Goal: Find specific page/section: Find specific page/section

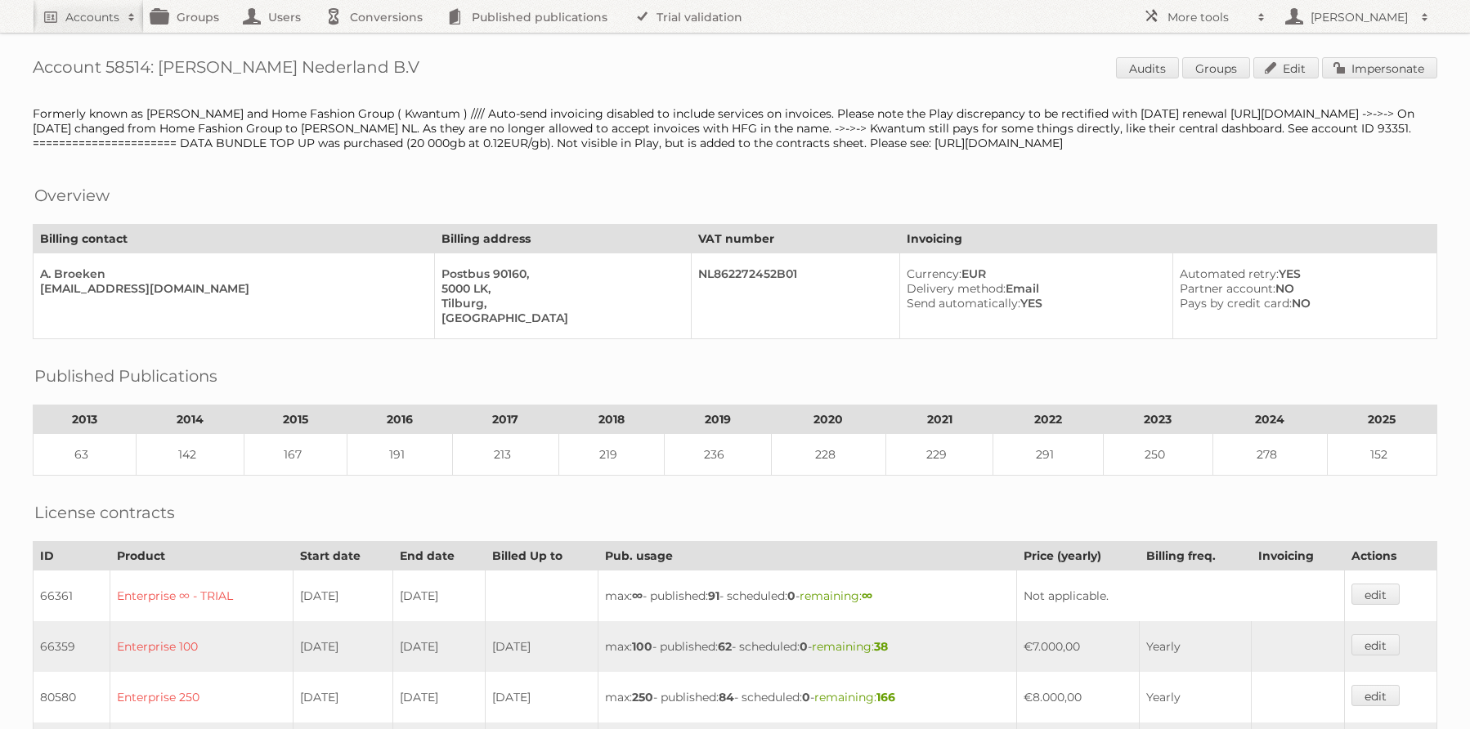
scroll to position [578, 0]
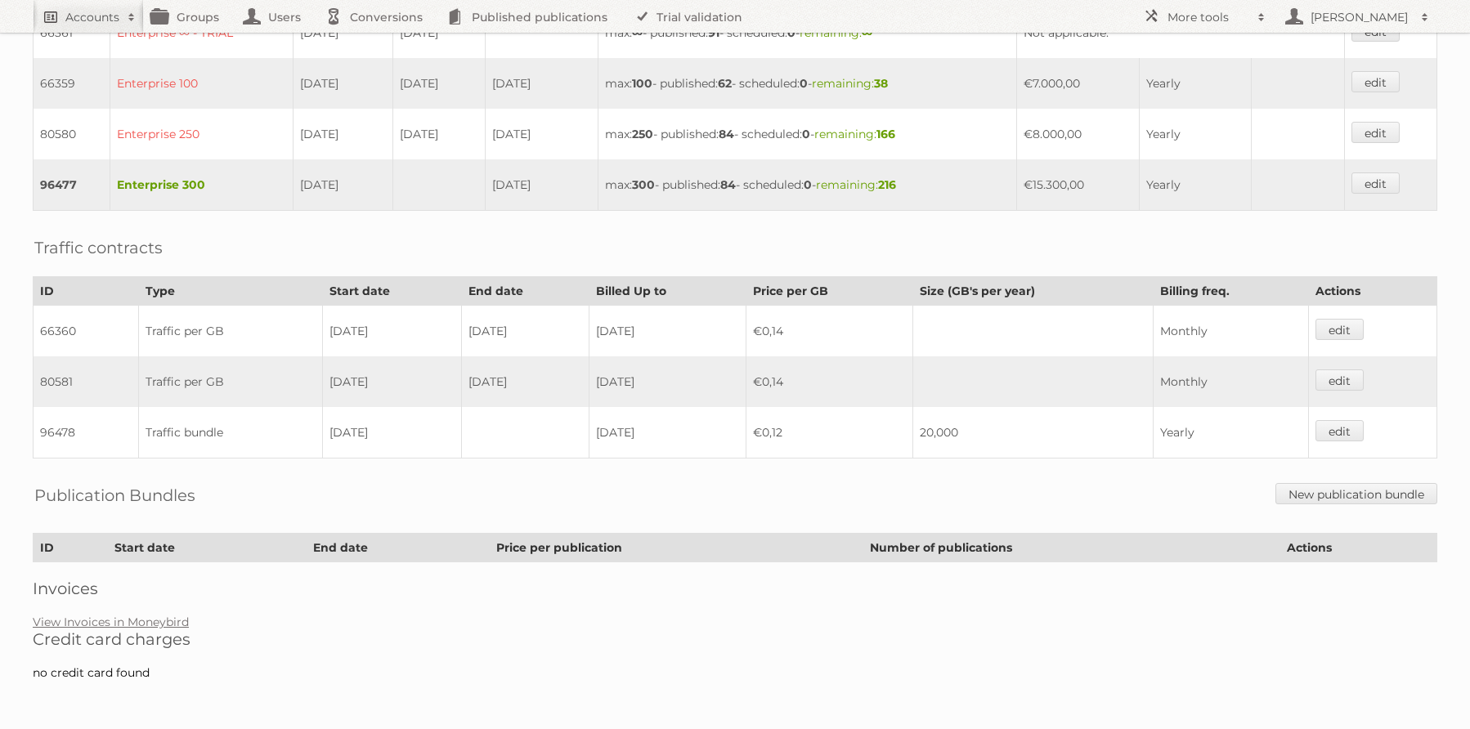
click at [89, 29] on link "Accounts" at bounding box center [88, 16] width 111 height 33
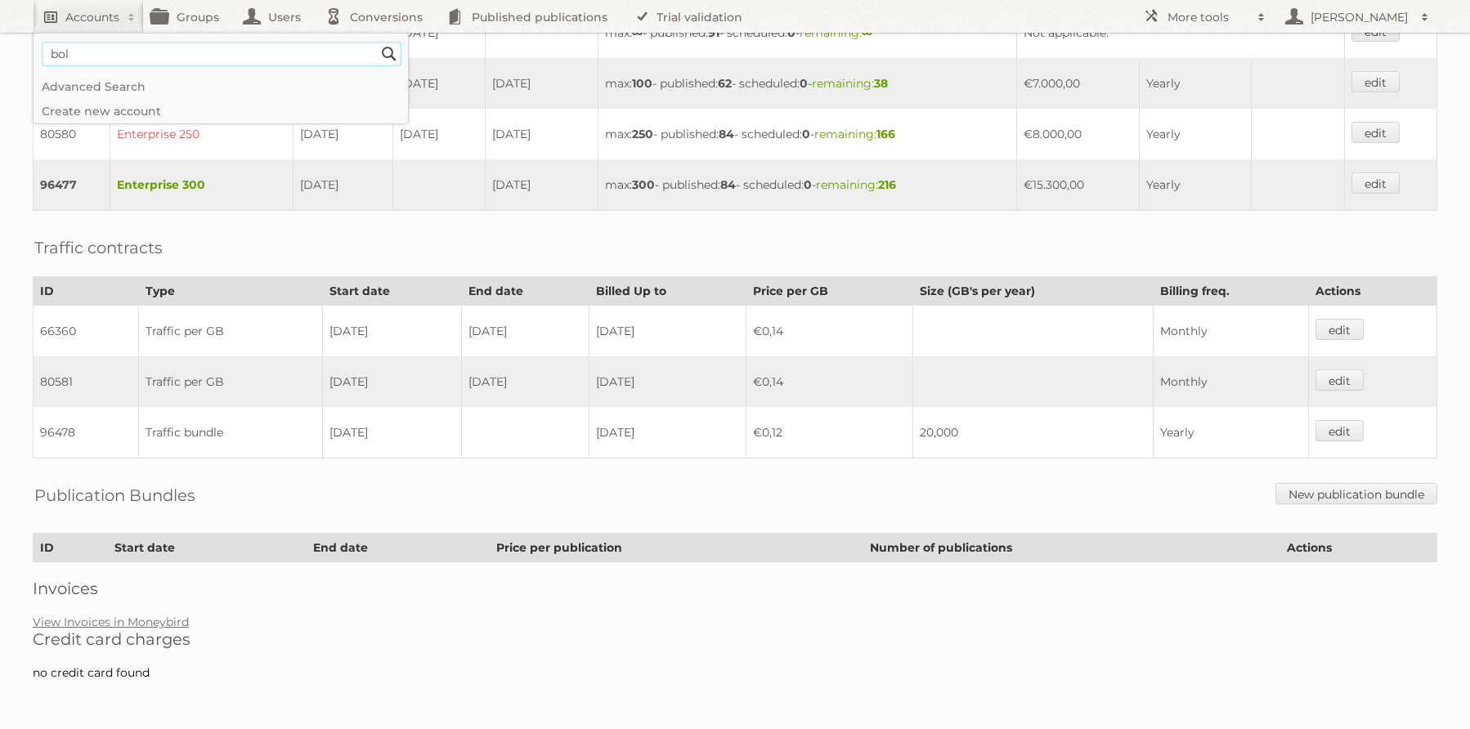
type input"] "bol"
click at [377, 42] on input "Search" at bounding box center [389, 54] width 25 height 25
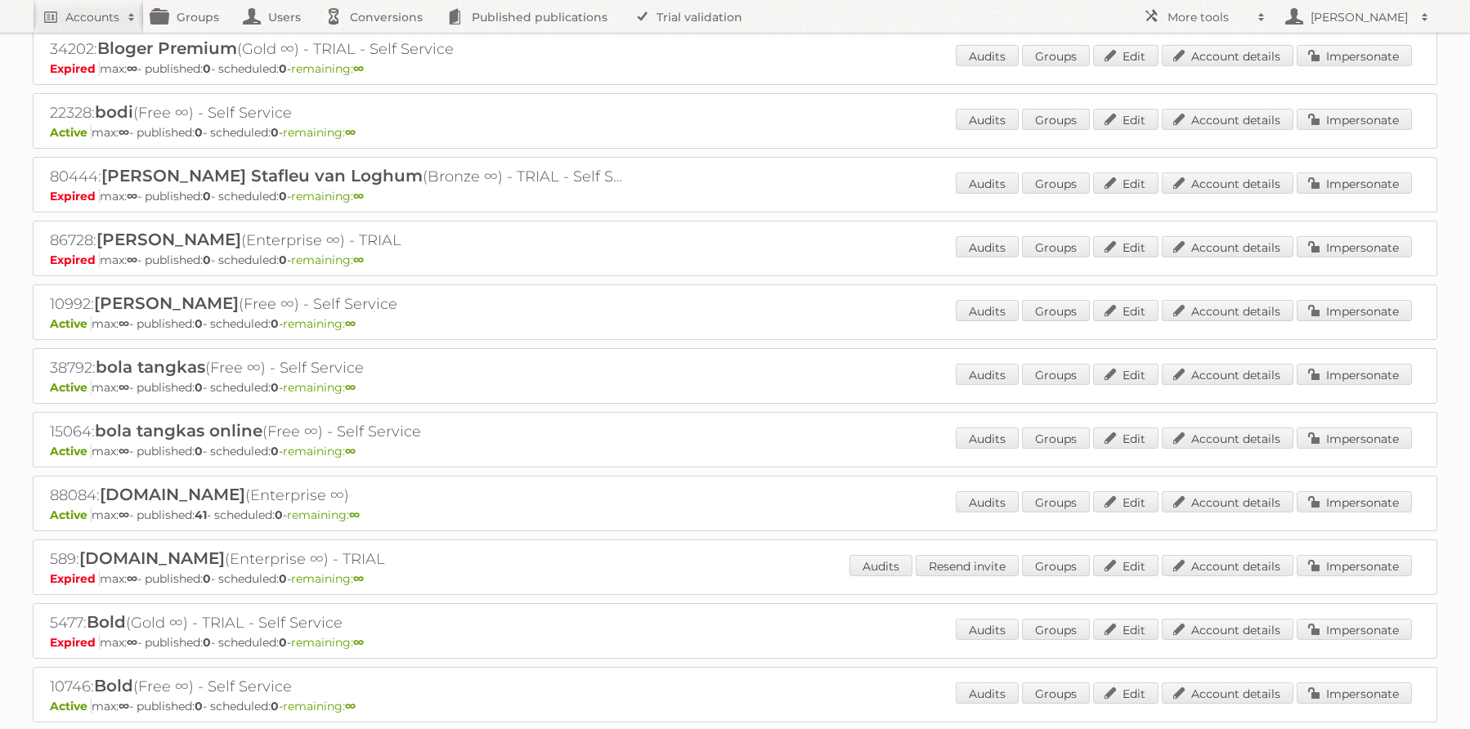
scroll to position [2715, 0]
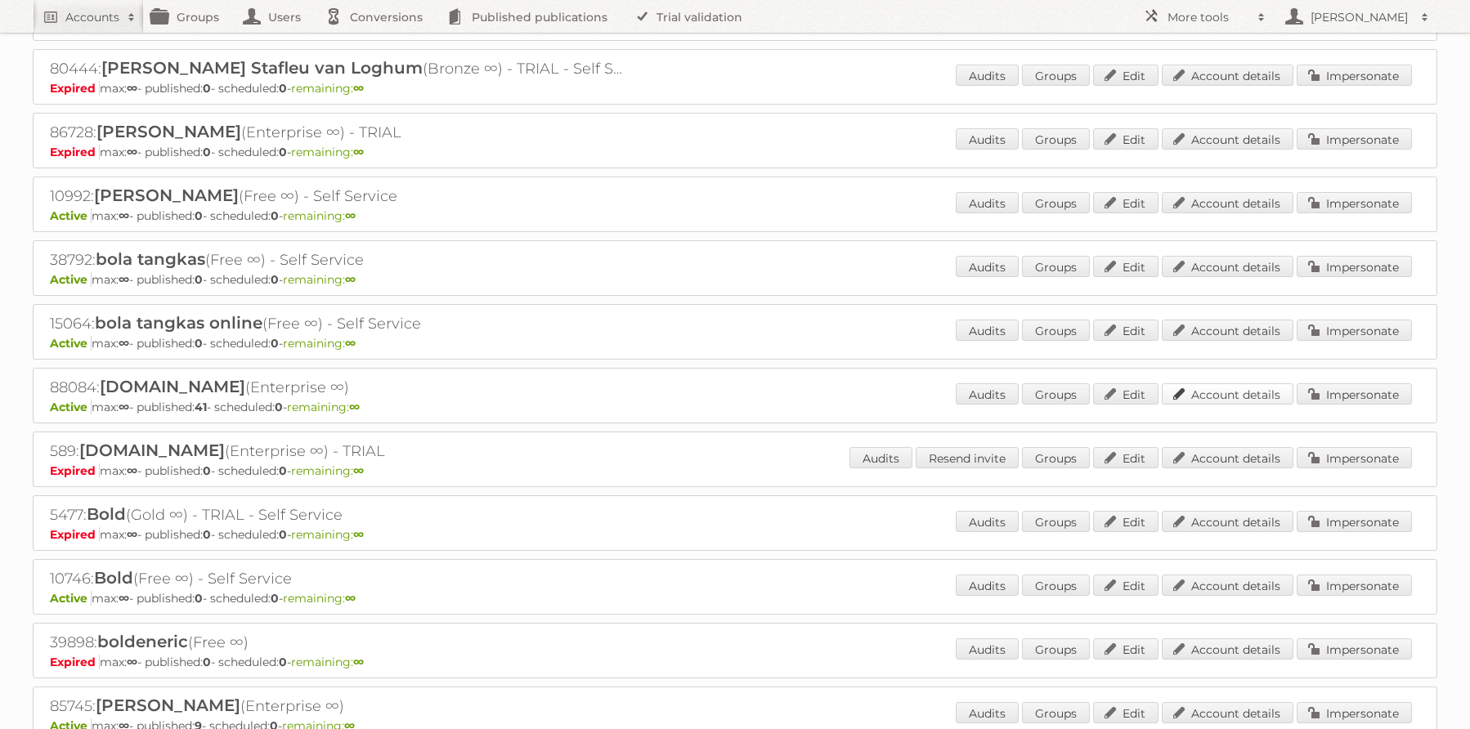
click at [1238, 402] on link "Account details" at bounding box center [1228, 393] width 132 height 21
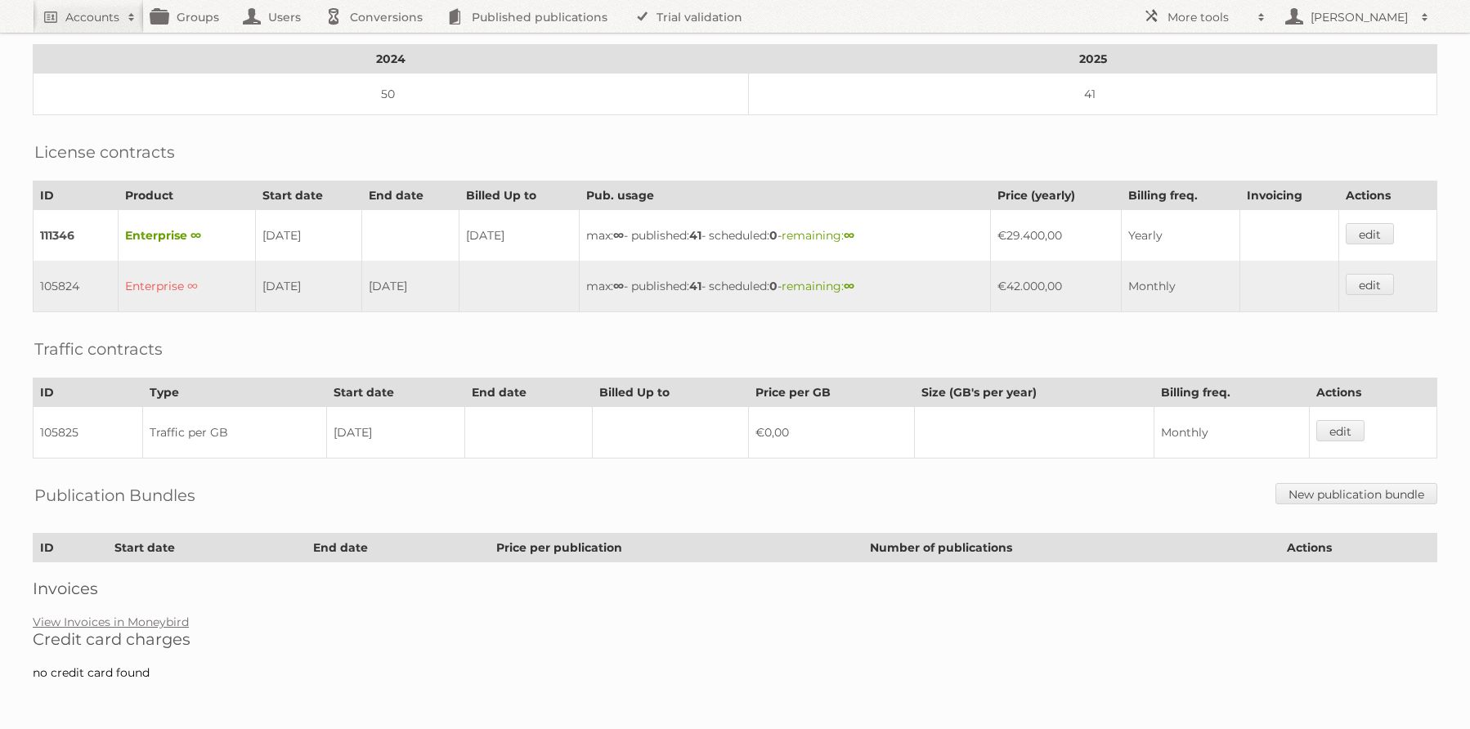
scroll to position [346, 0]
click at [112, 631] on h2 "Credit card charges" at bounding box center [735, 639] width 1404 height 20
click at [113, 622] on link "View Invoices in Moneybird" at bounding box center [111, 622] width 156 height 15
